Goal: Transaction & Acquisition: Subscribe to service/newsletter

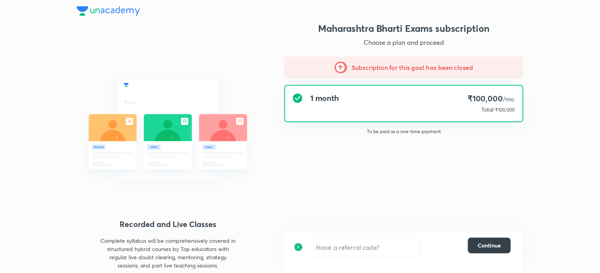
click at [482, 246] on span "Continue" at bounding box center [489, 246] width 23 height 8
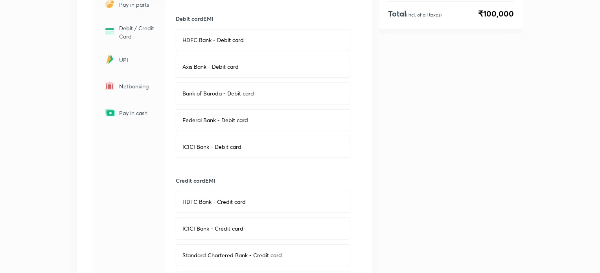
scroll to position [168, 0]
click at [254, 150] on div "ICICI Bank - Debit card" at bounding box center [263, 147] width 175 height 22
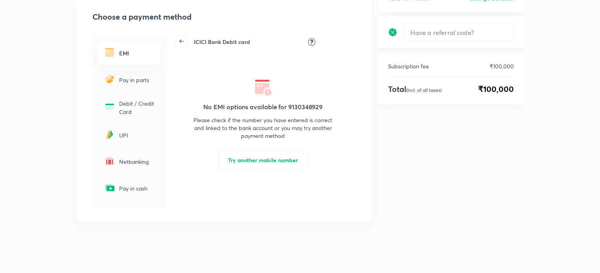
click at [135, 50] on h6 "EMI" at bounding box center [137, 53] width 36 height 8
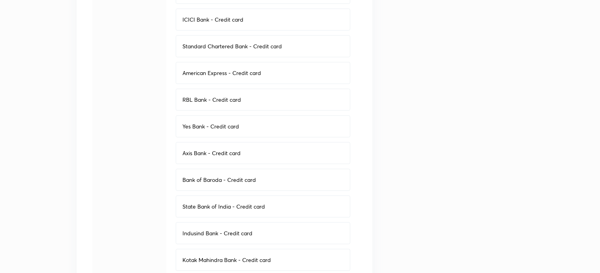
scroll to position [445, 0]
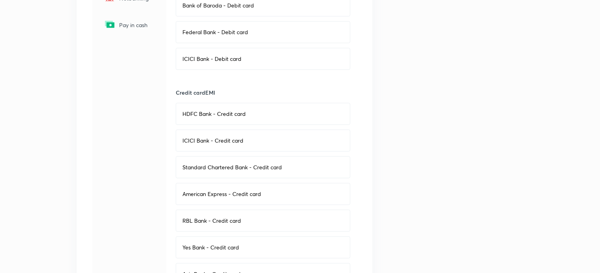
click at [220, 142] on p "ICICI Bank - Credit card" at bounding box center [212, 141] width 61 height 8
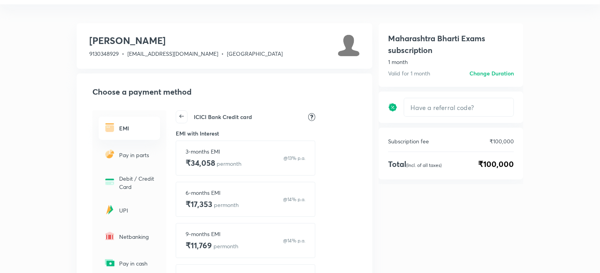
scroll to position [17, 0]
click at [499, 70] on h6 "Change Duration" at bounding box center [491, 74] width 44 height 8
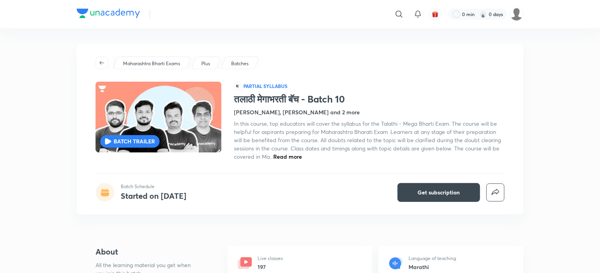
click at [297, 132] on span "In this course, top educators will cover the syllabus for the Talathi - Mega Bh…" at bounding box center [367, 140] width 267 height 40
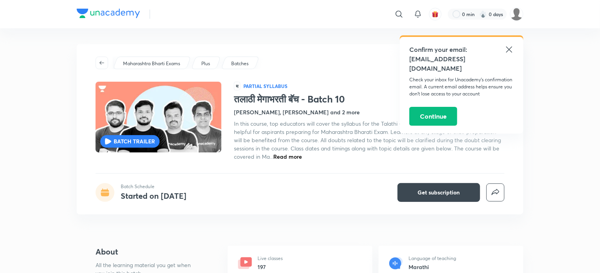
click at [170, 132] on img at bounding box center [158, 117] width 128 height 72
click at [507, 51] on icon at bounding box center [509, 49] width 6 height 6
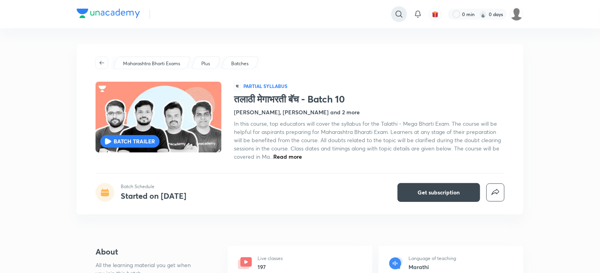
click at [400, 13] on icon at bounding box center [398, 13] width 9 height 9
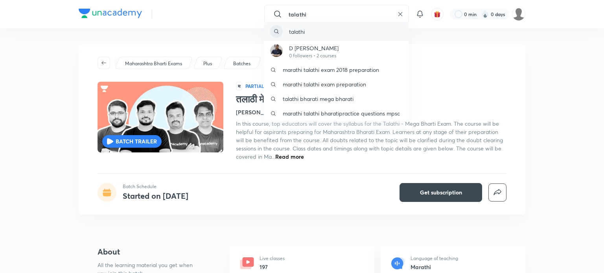
type input "talathi"
click at [358, 37] on div "talathi" at bounding box center [336, 31] width 145 height 19
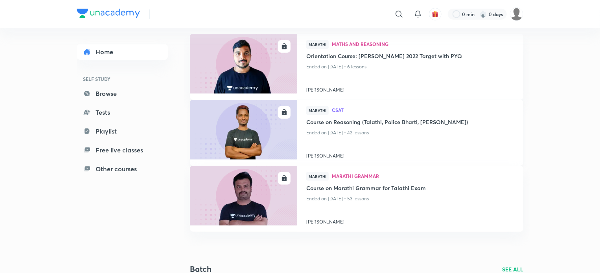
scroll to position [64, 0]
click at [252, 197] on img at bounding box center [243, 195] width 109 height 61
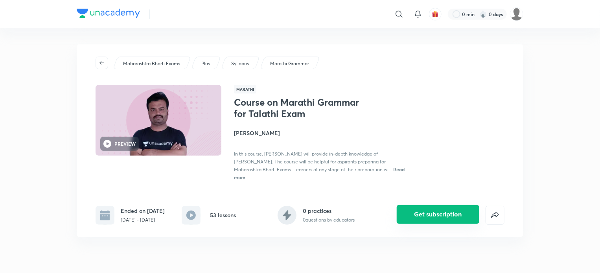
click at [437, 209] on button "Get subscription" at bounding box center [438, 214] width 83 height 19
